Goal: Go to known website: Go to known website

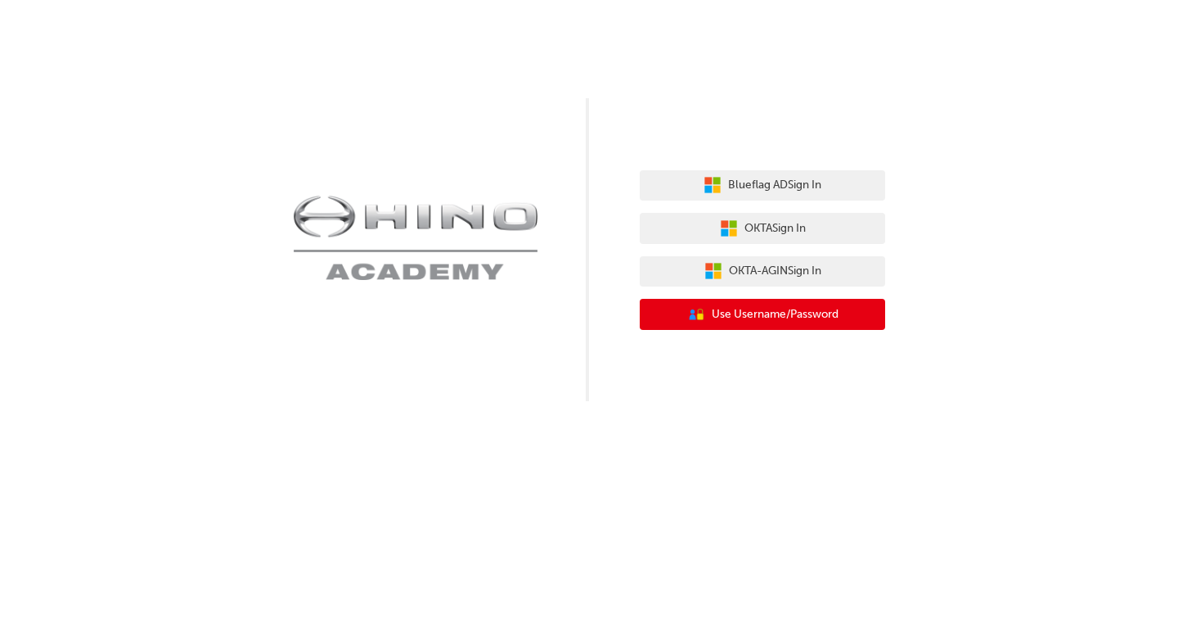
click at [760, 311] on span "Use Username/Password" at bounding box center [775, 314] width 127 height 19
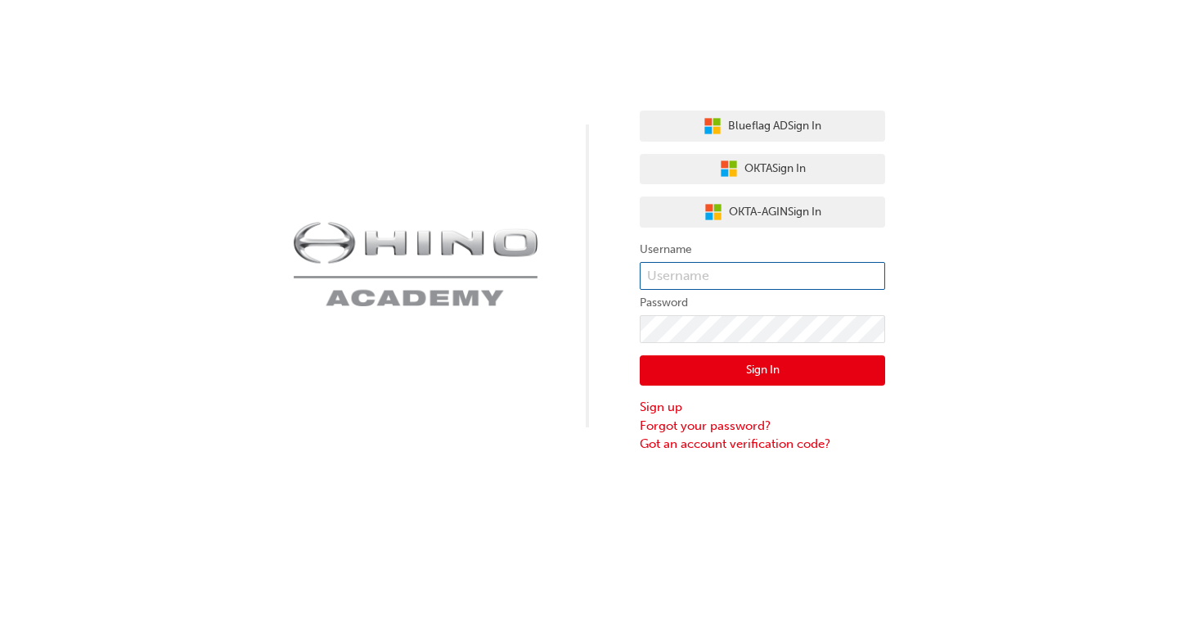
click at [772, 274] on input "text" at bounding box center [762, 276] width 245 height 28
type input "bf.[PERSON_NAME].[PERSON_NAME]"
click button "Sign In" at bounding box center [762, 370] width 245 height 31
